Goal: Task Accomplishment & Management: Manage account settings

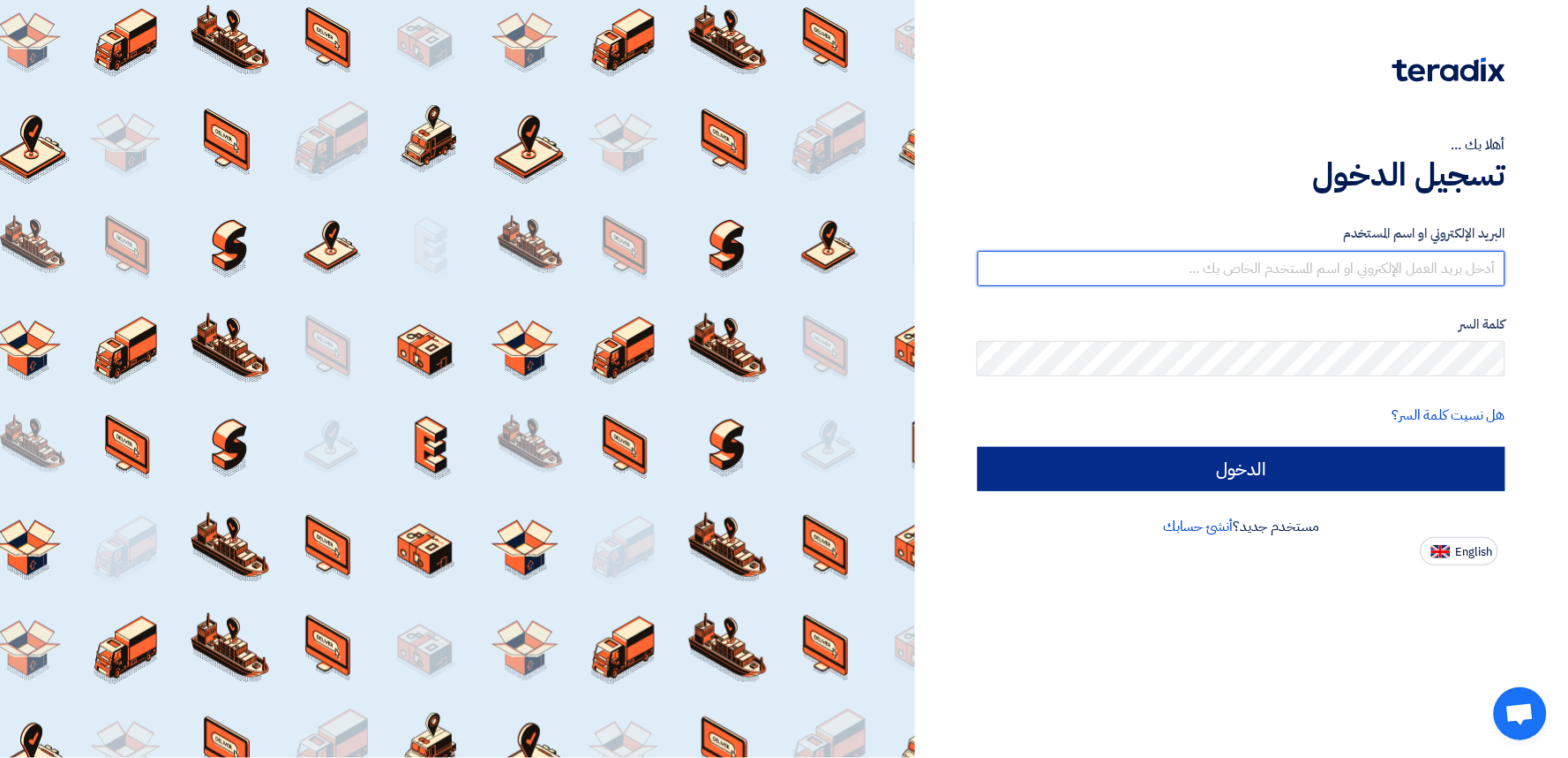
type input "[EMAIL_ADDRESS][DOMAIN_NAME]"
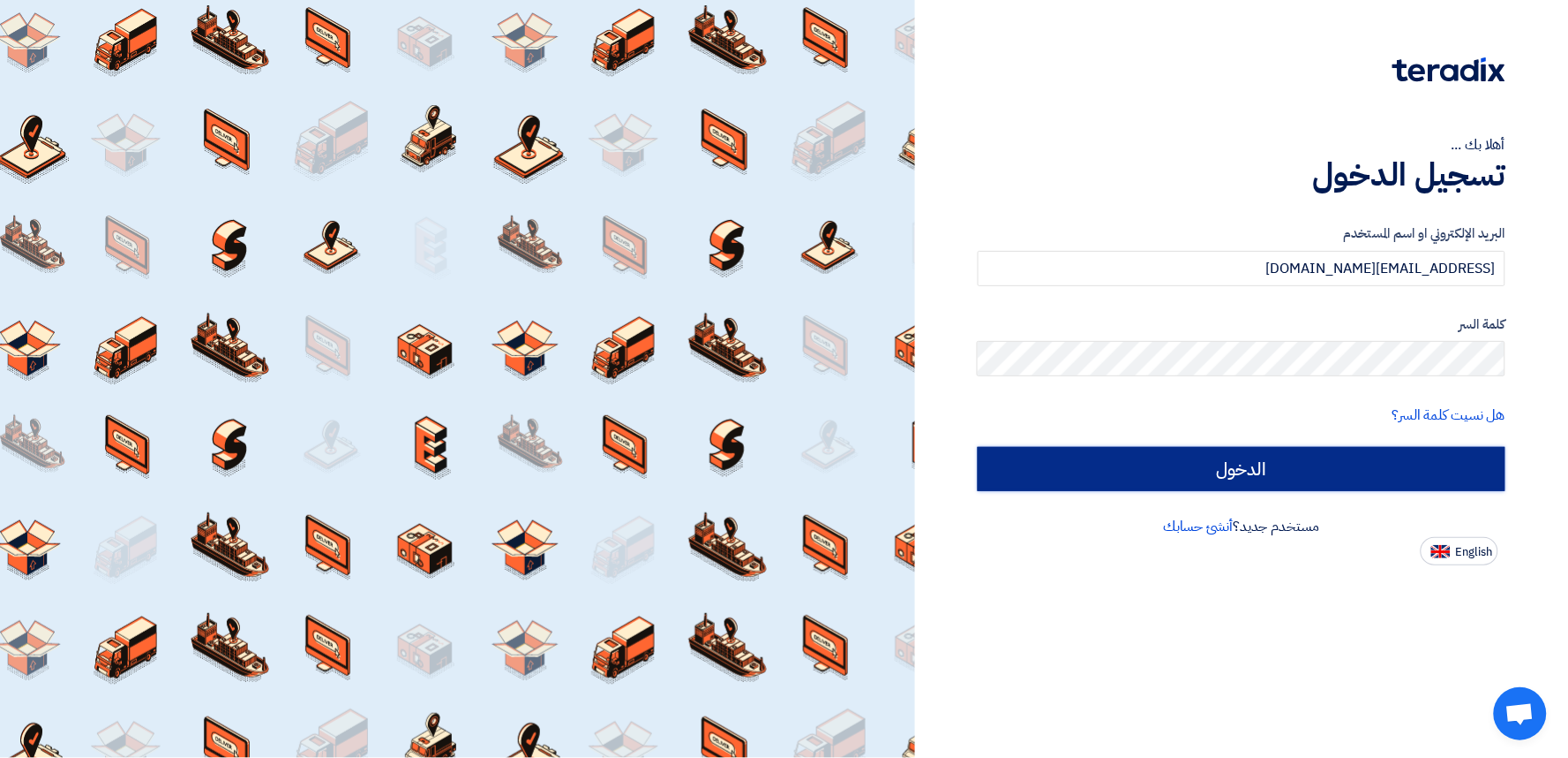
click at [1244, 477] on input "الدخول" at bounding box center [1241, 469] width 528 height 45
click at [1154, 453] on input "الدخول" at bounding box center [1241, 469] width 528 height 45
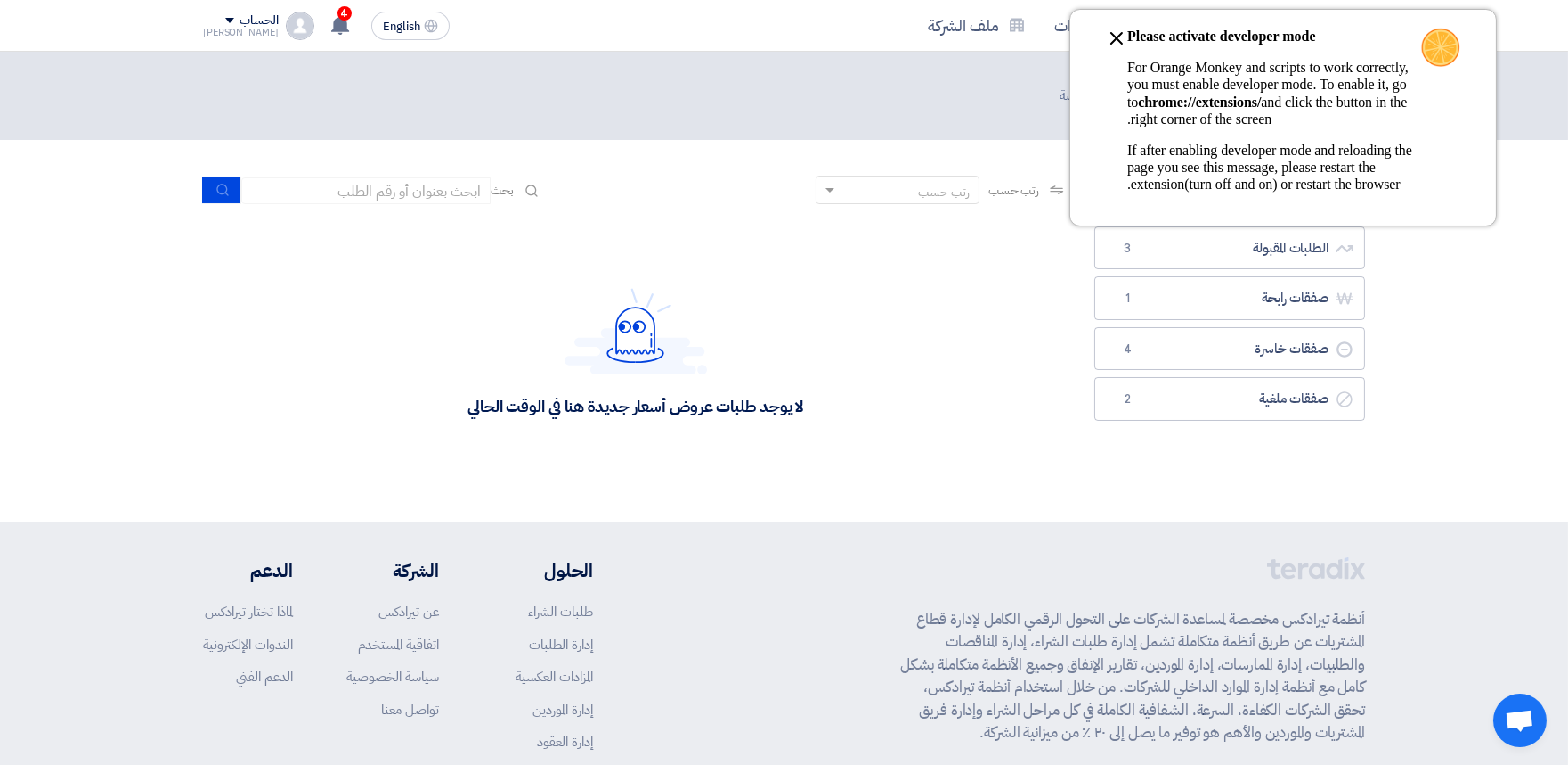
click at [1122, 39] on icon at bounding box center [1116, 38] width 21 height 21
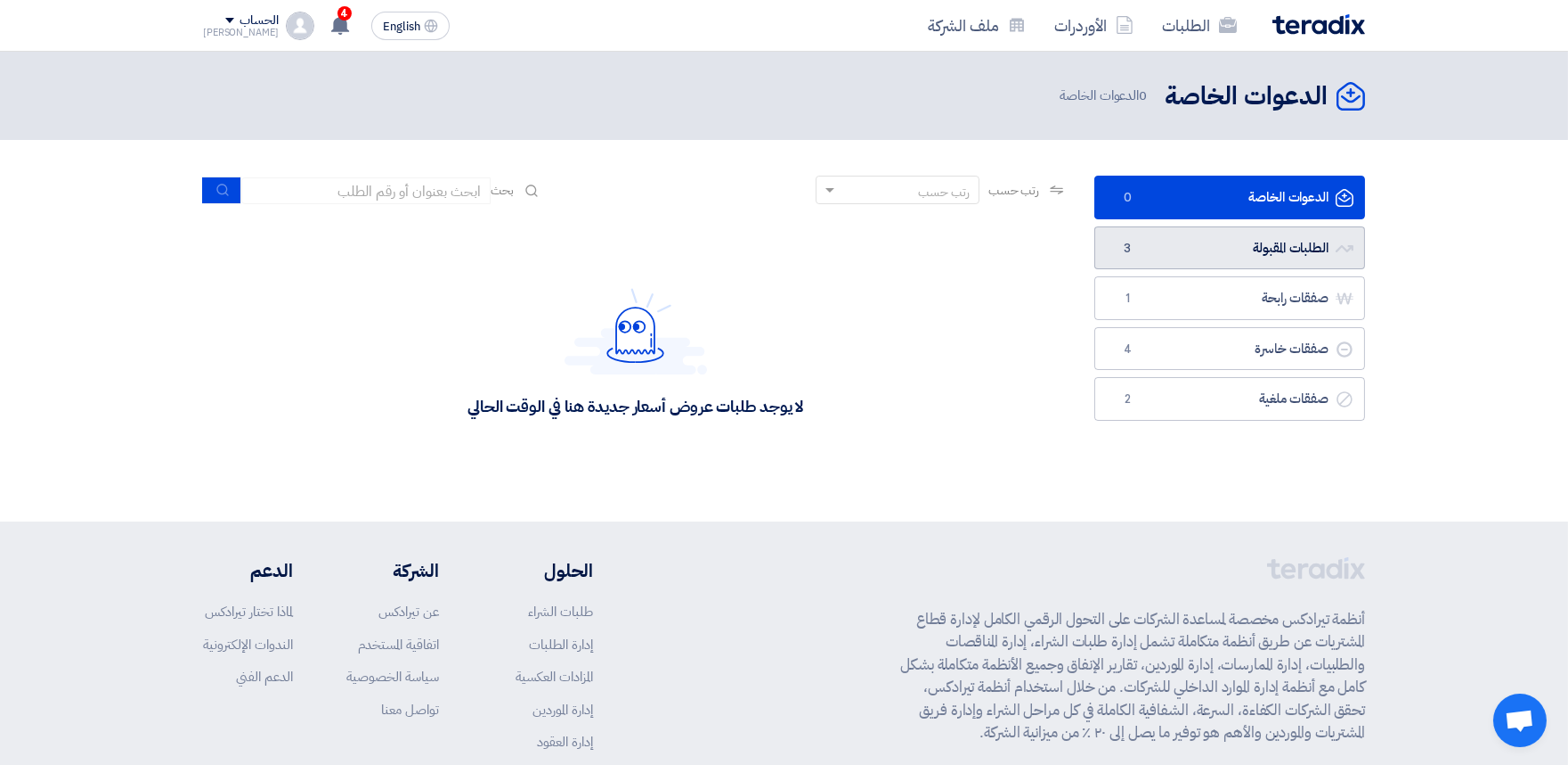
click at [1152, 266] on link "الطلبات المقبولة الطلبات المقبولة 3" at bounding box center [1229, 248] width 271 height 44
